Goal: Task Accomplishment & Management: Use online tool/utility

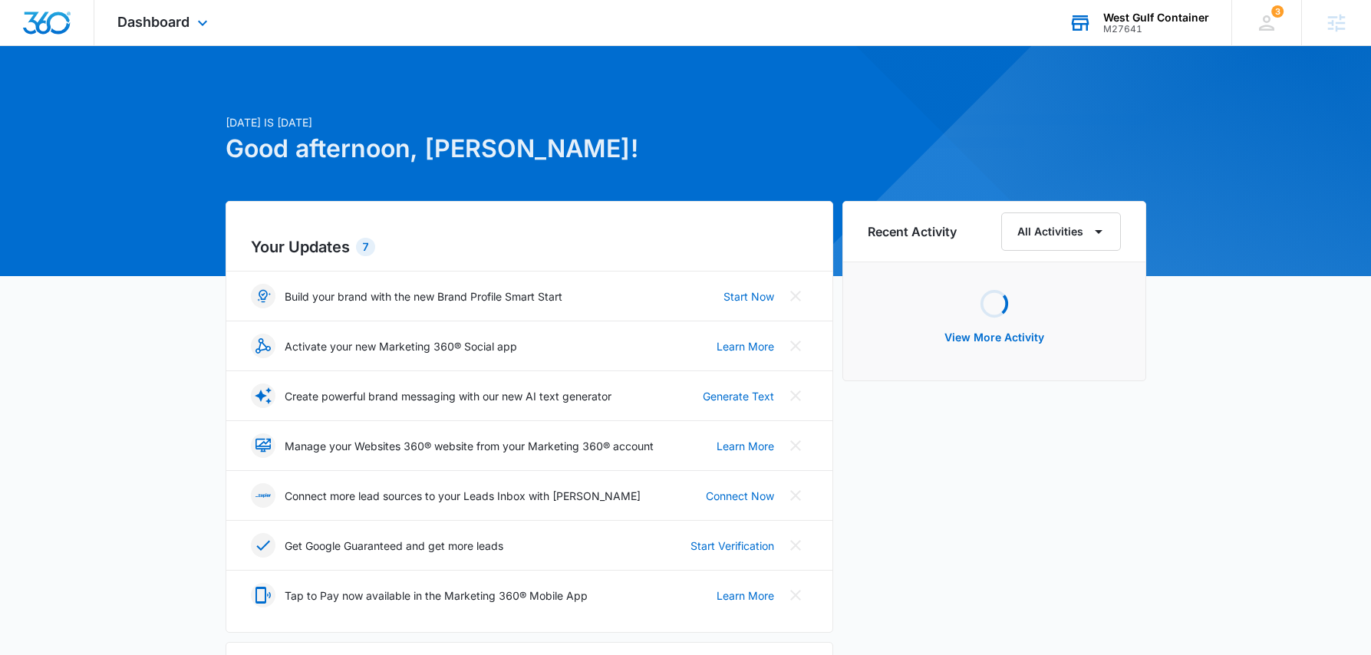
click at [1134, 24] on div "M27641" at bounding box center [1156, 29] width 106 height 11
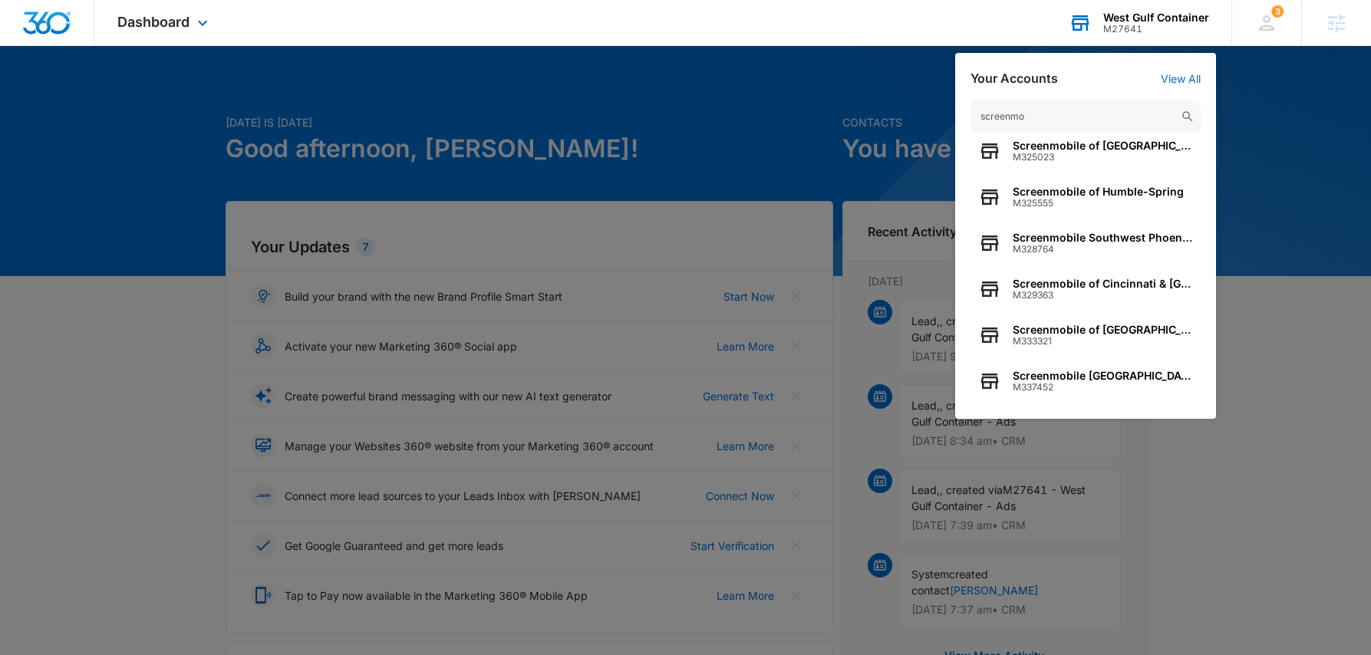
scroll to position [196, 0]
type input "screenmo"
click at [1071, 364] on div "Screenmobile [GEOGRAPHIC_DATA] M337452" at bounding box center [1086, 381] width 230 height 46
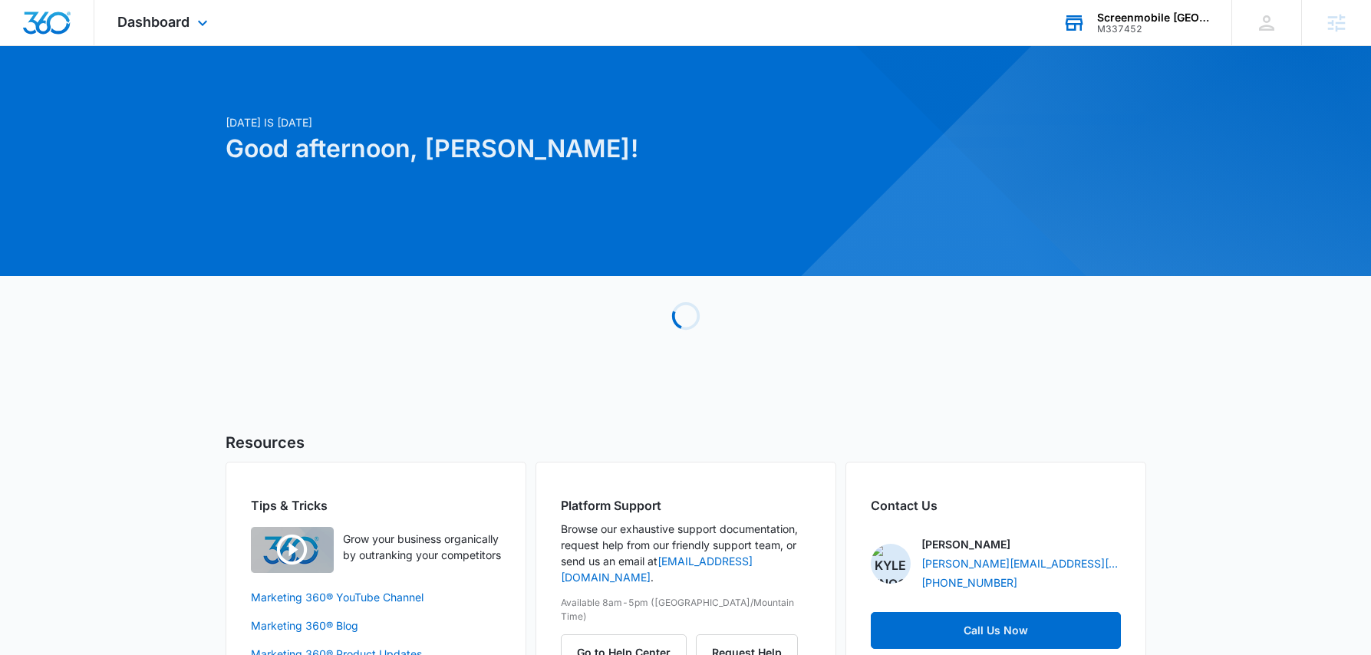
click at [145, 8] on div "Dashboard Apps Reputation Websites Forms CRM Email Social Shop Payments POS Con…" at bounding box center [164, 22] width 140 height 45
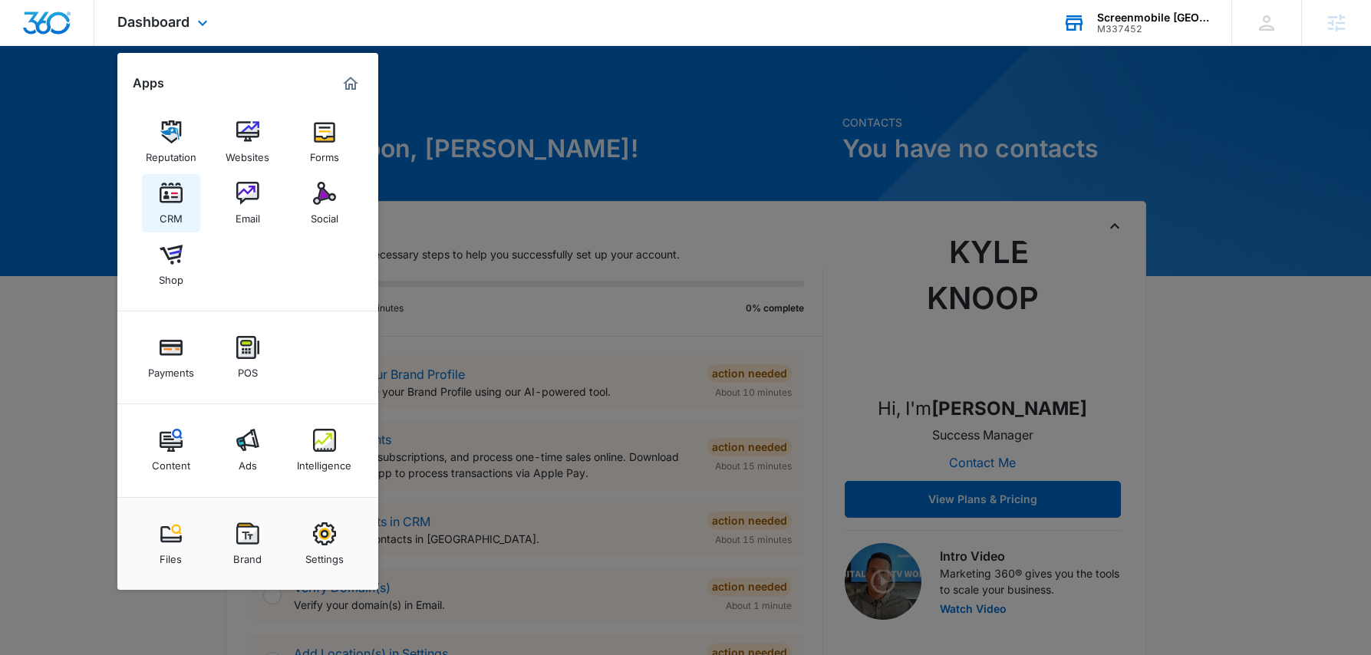
click at [182, 203] on img at bounding box center [171, 193] width 23 height 23
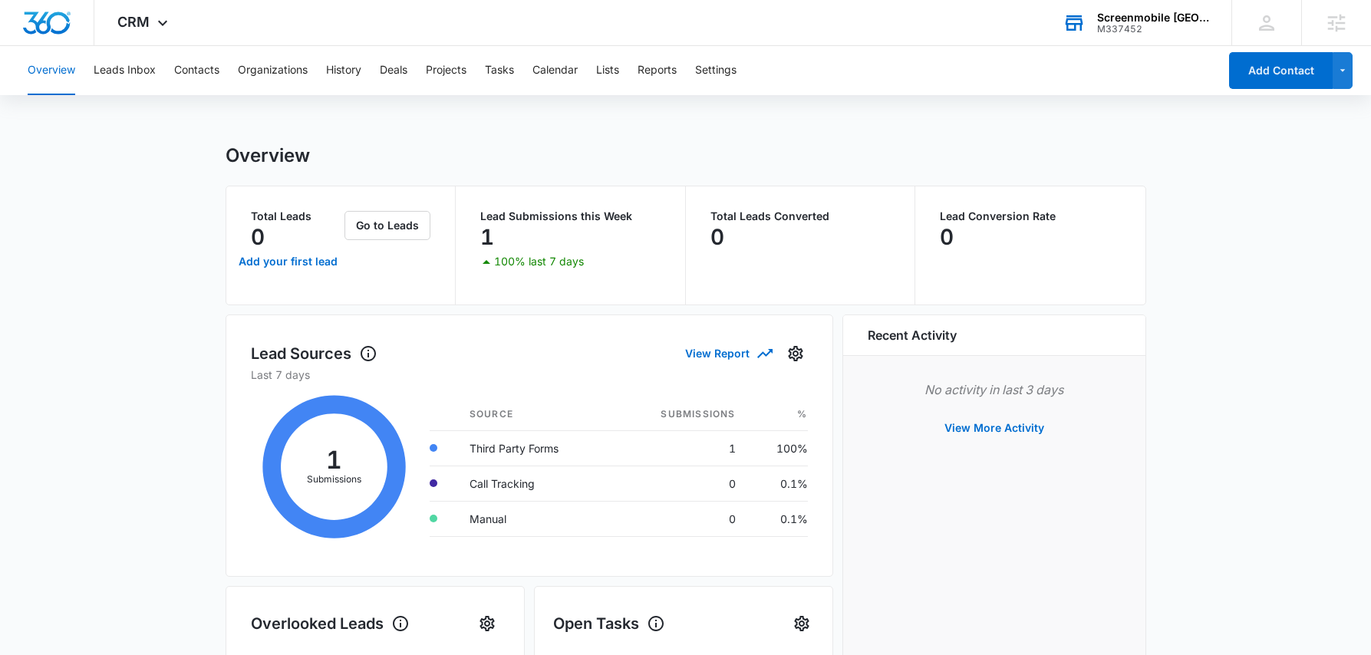
click at [533, 219] on p "Lead Submissions this Week" at bounding box center [570, 216] width 180 height 11
click at [112, 61] on button "Leads Inbox" at bounding box center [125, 70] width 62 height 49
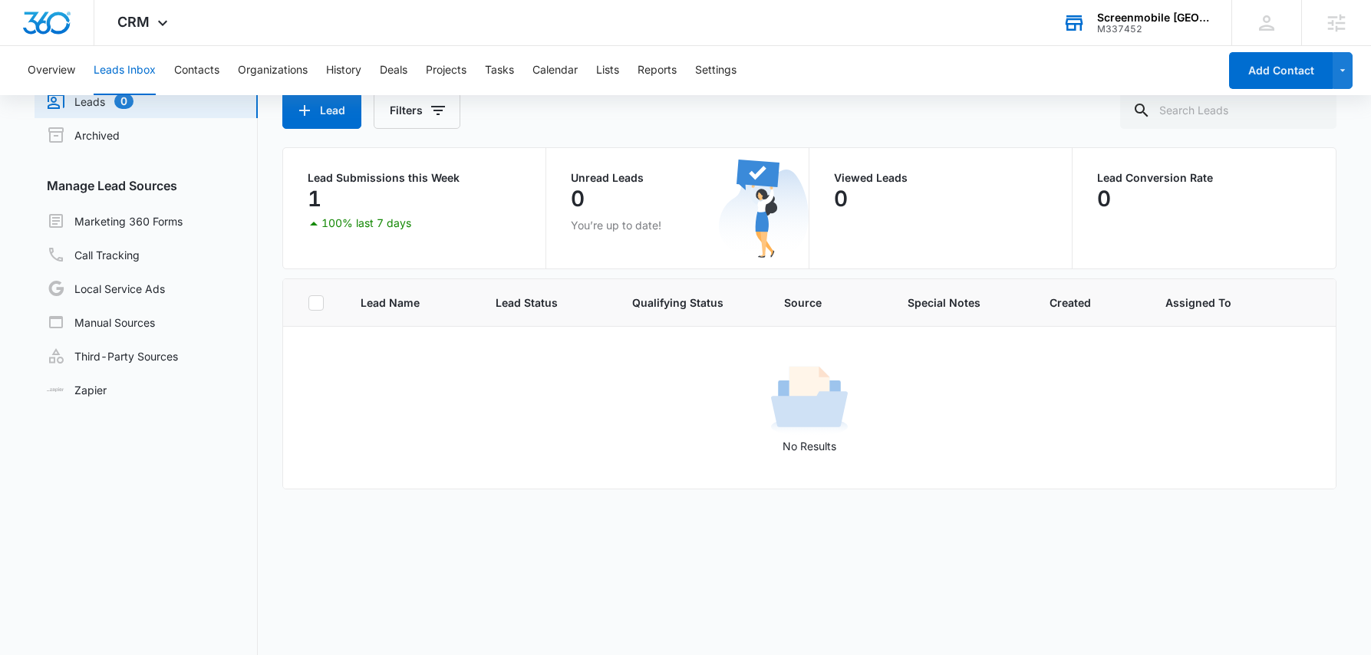
scroll to position [86, 0]
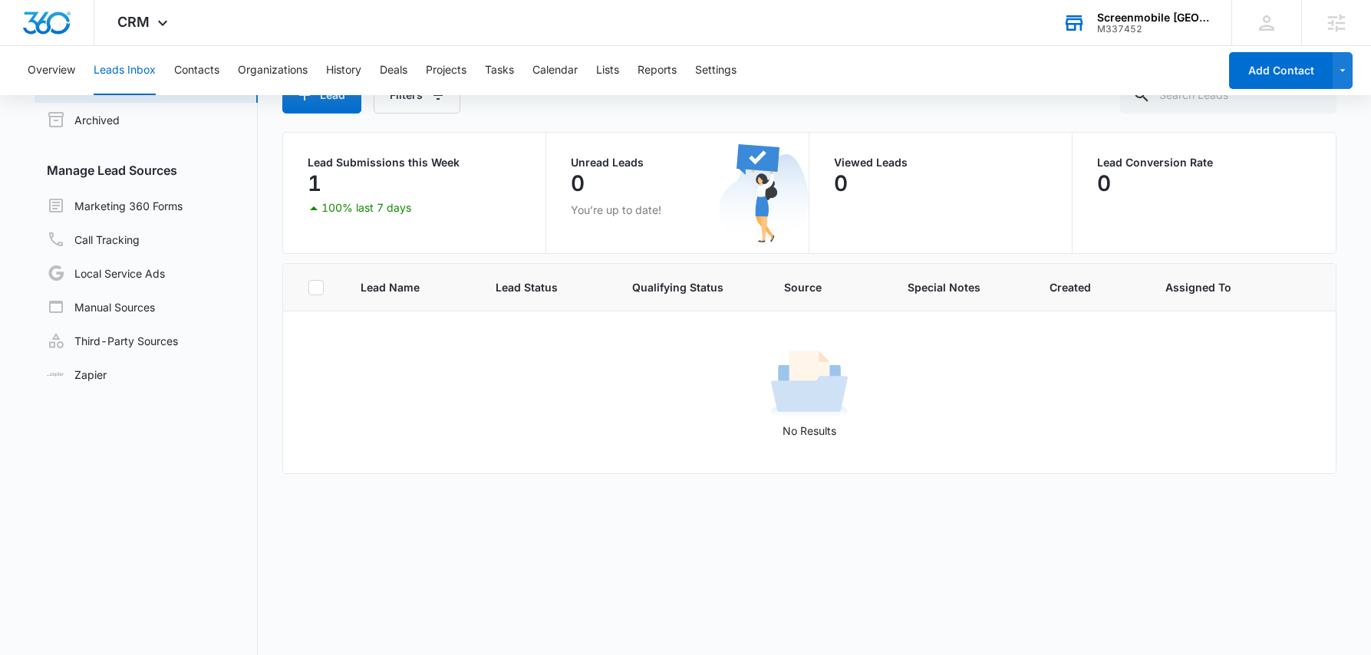
click at [380, 160] on p "Lead Submissions this Week" at bounding box center [414, 162] width 213 height 11
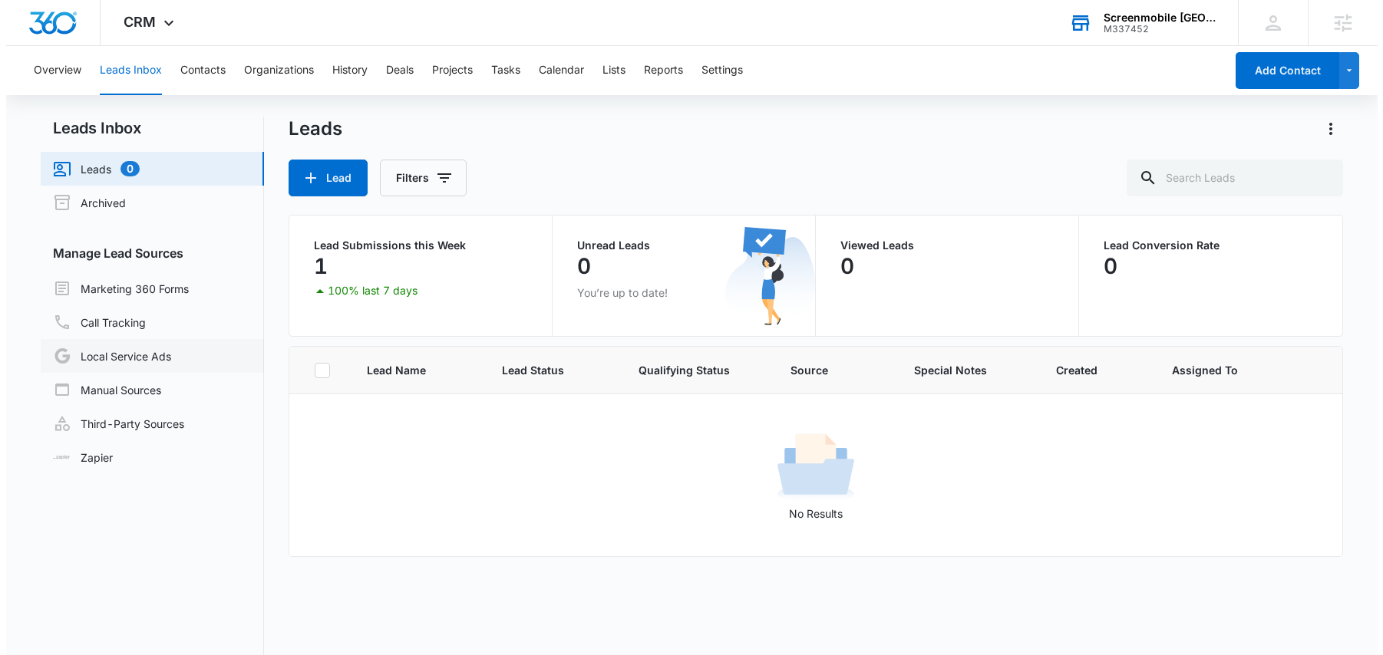
scroll to position [0, 0]
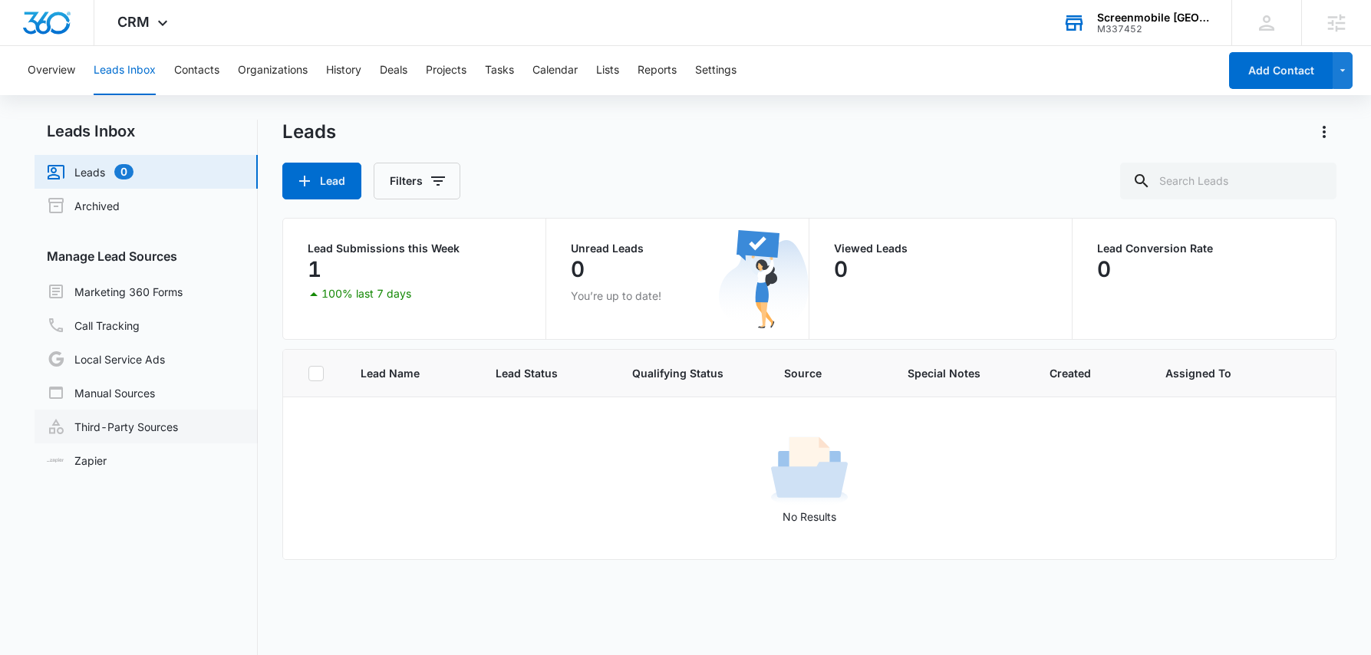
click at [135, 434] on link "Third-Party Sources" at bounding box center [112, 426] width 131 height 18
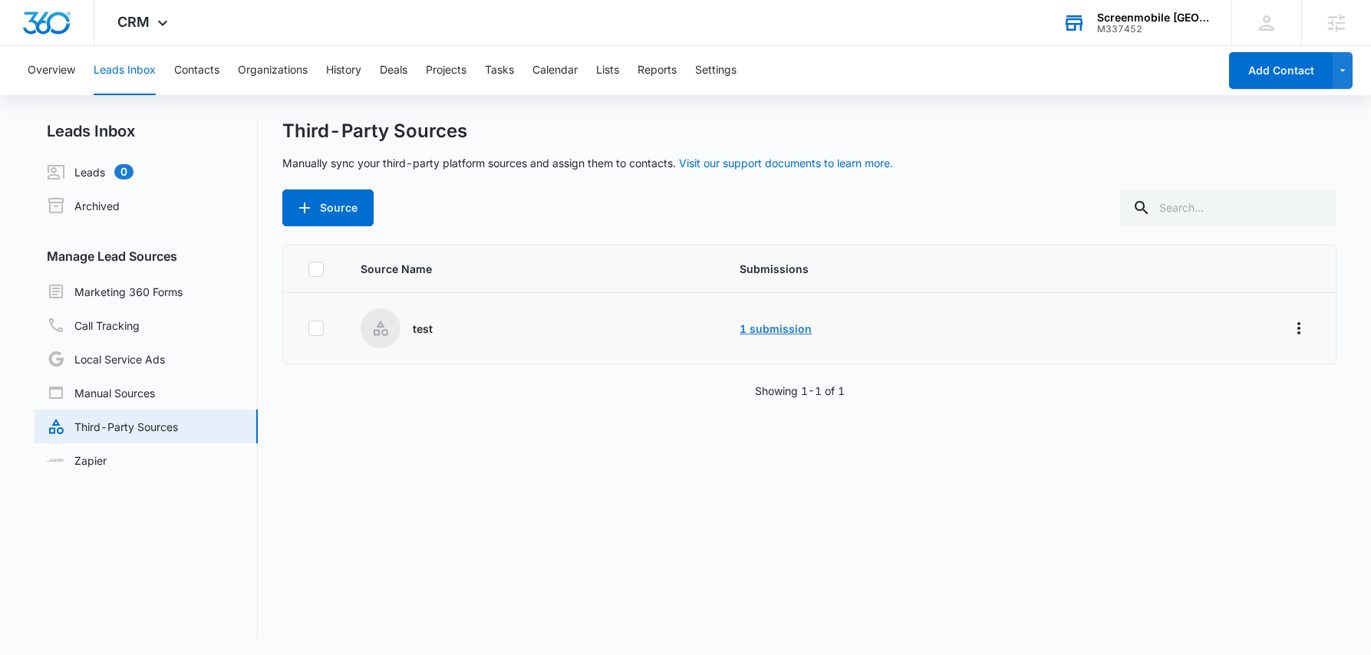
click at [783, 323] on link "1 submission" at bounding box center [776, 328] width 72 height 13
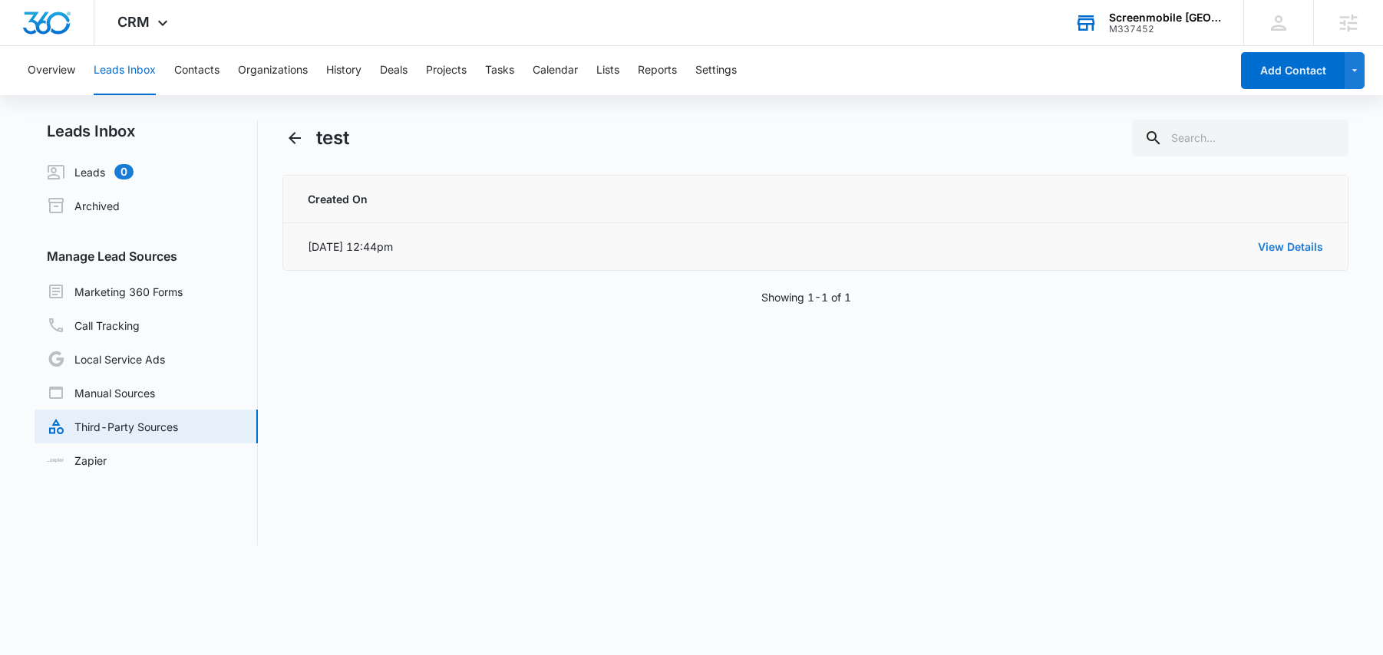
click at [1285, 242] on link "View Details" at bounding box center [1290, 246] width 65 height 13
